Goal: Transaction & Acquisition: Purchase product/service

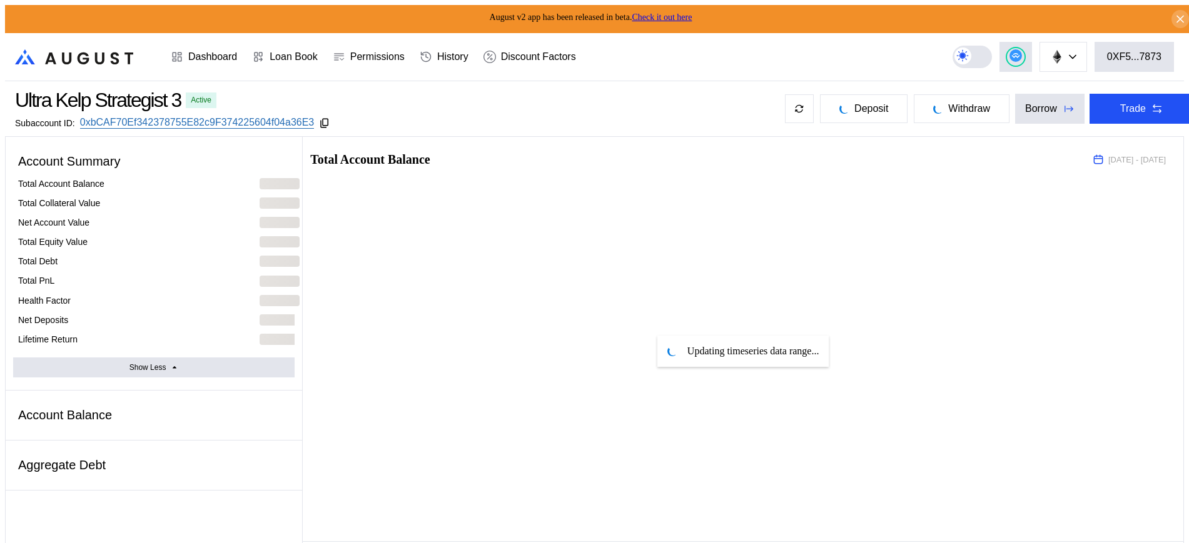
select select "*"
click at [1041, 56] on div "Avalanche Ethereum Arbitrum One Polygon Base BNB Smart Chain Scroll Linea OP Ma…" at bounding box center [1067, 57] width 231 height 30
click at [1022, 56] on icon at bounding box center [1015, 55] width 13 height 13
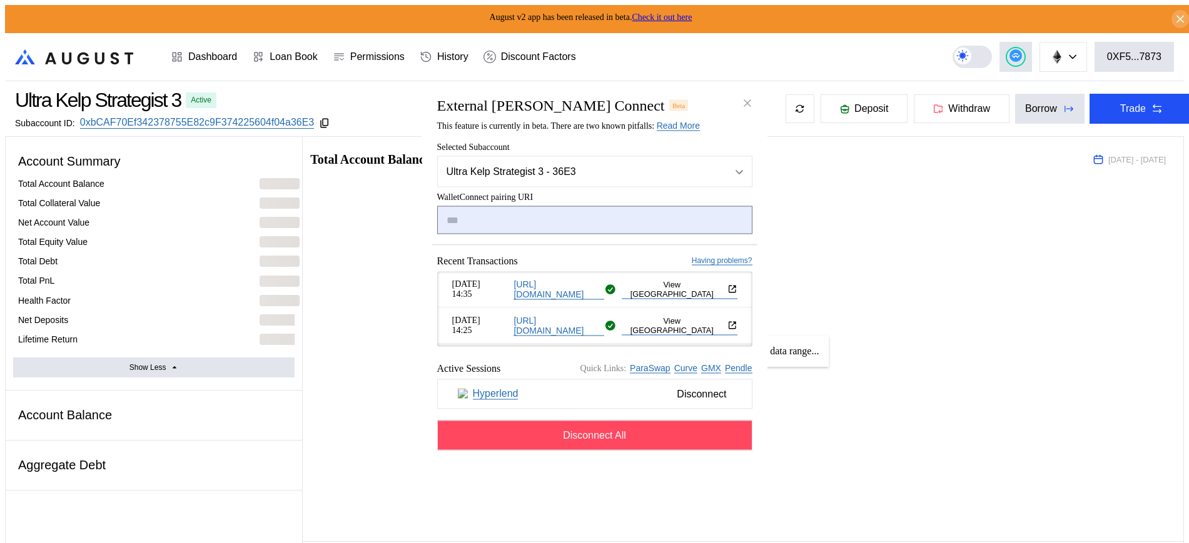
click at [582, 216] on input "modal" at bounding box center [594, 220] width 315 height 28
type input "**********"
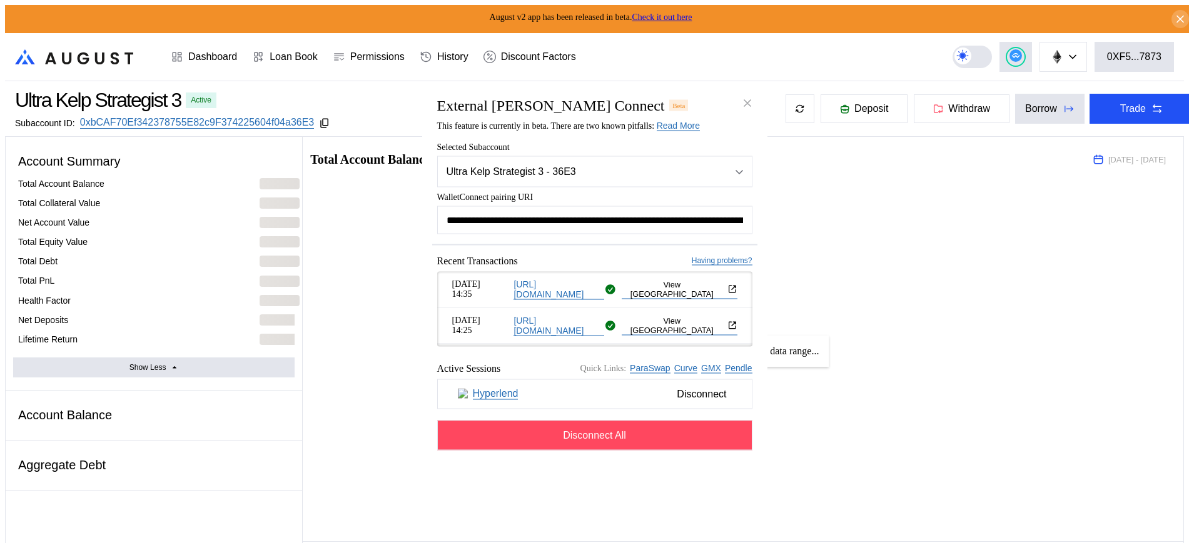
scroll to position [0, 748]
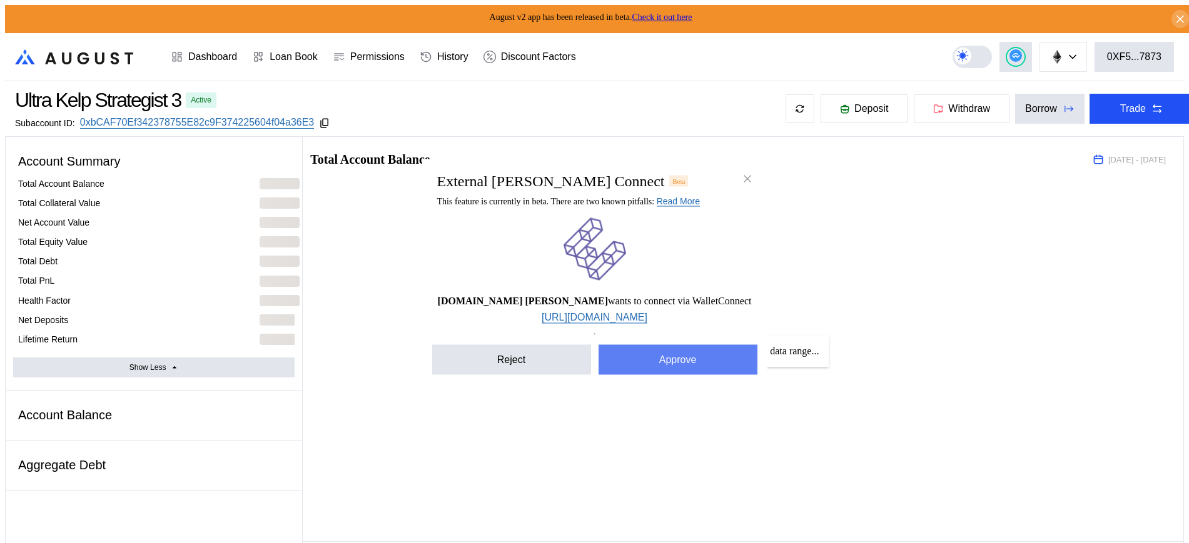
click at [661, 366] on button "Approve" at bounding box center [677, 360] width 159 height 30
